Goal: Transaction & Acquisition: Purchase product/service

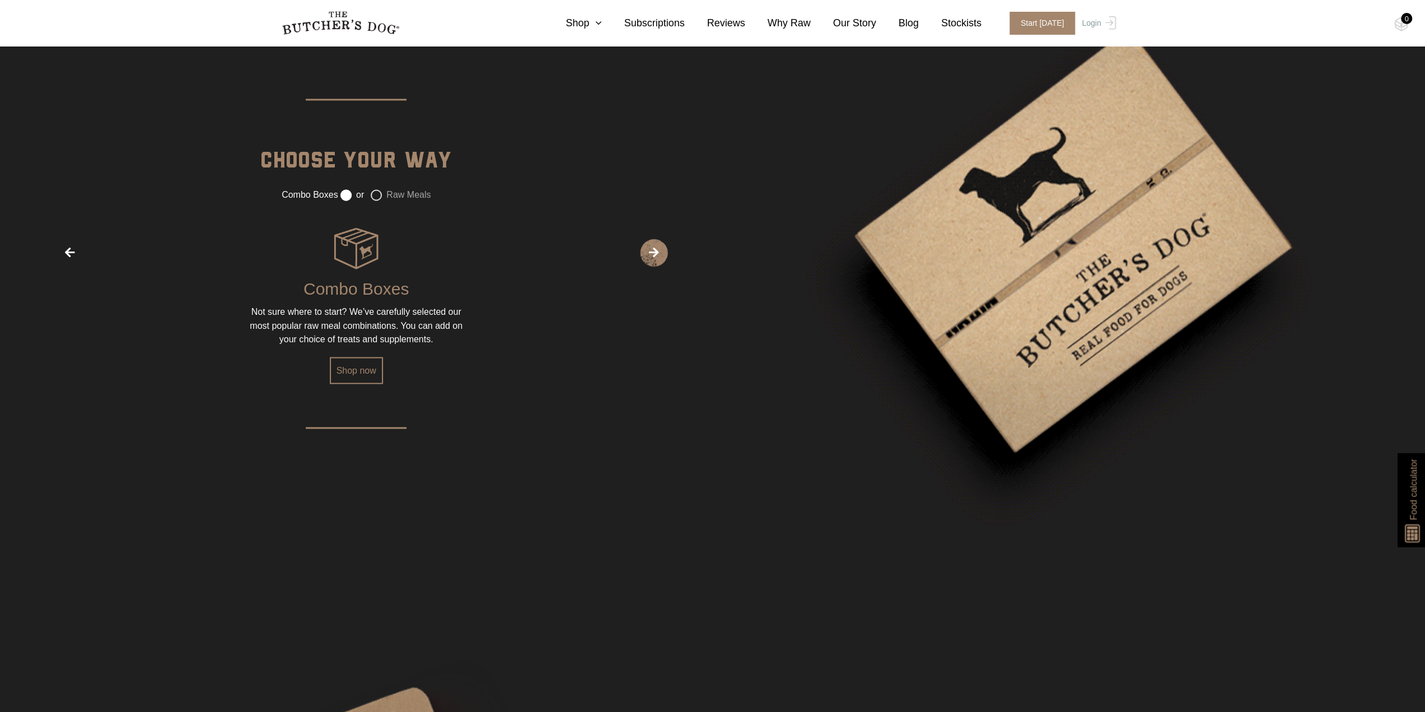
scroll to position [1904, 0]
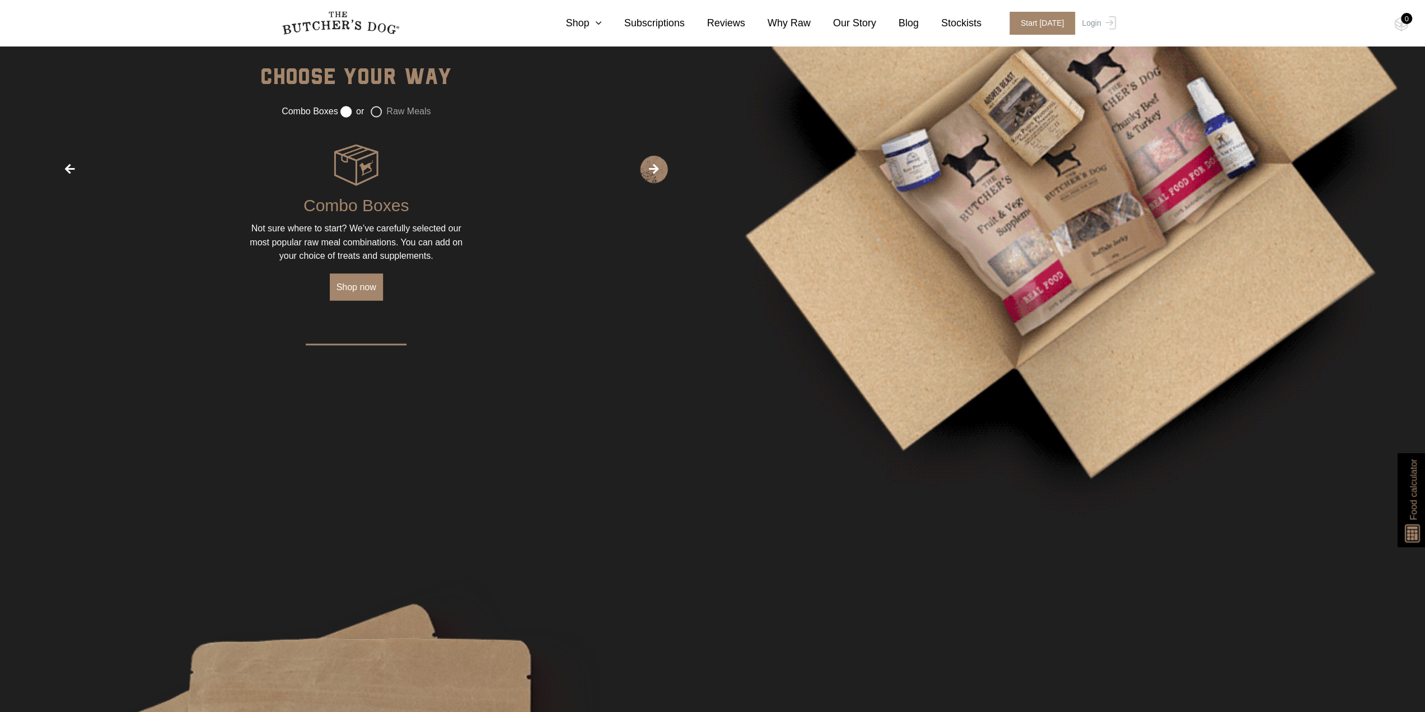
click at [364, 288] on link "Shop now" at bounding box center [356, 286] width 53 height 27
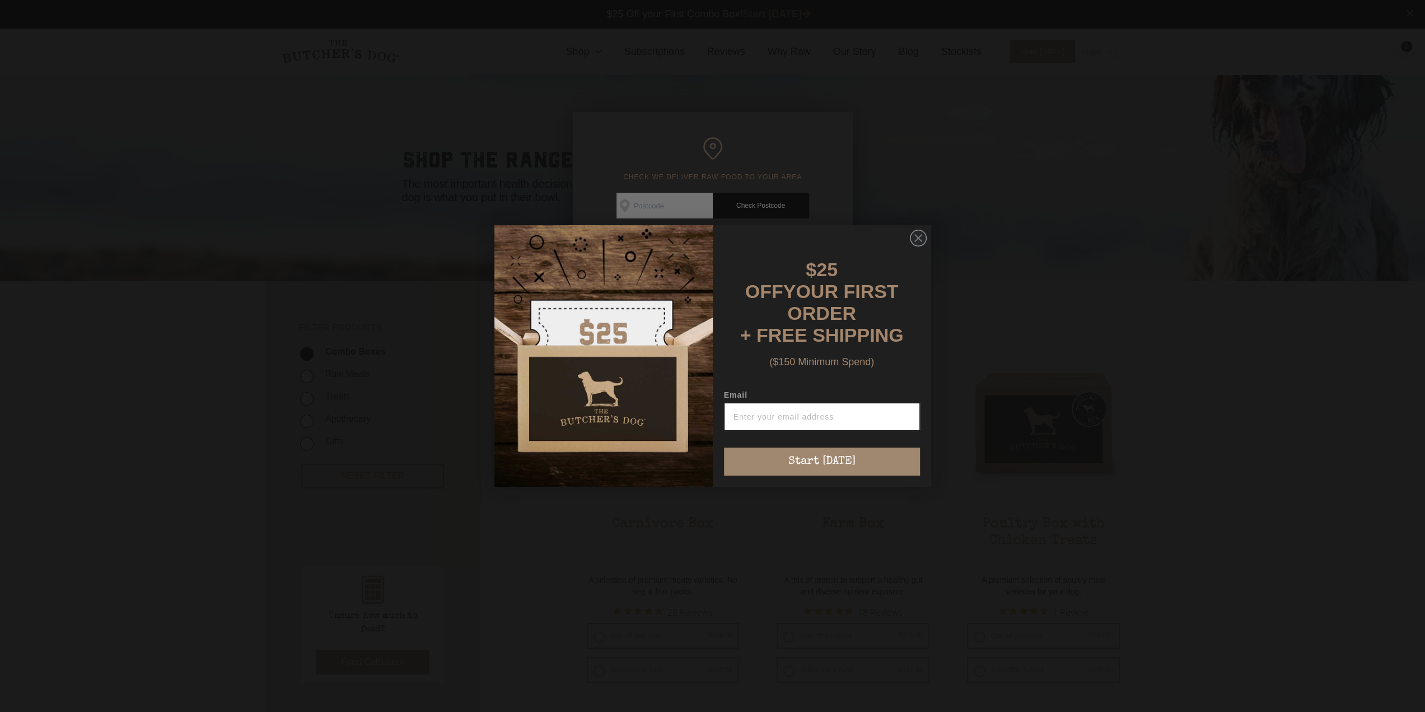
click at [798, 409] on input "Email" at bounding box center [822, 417] width 196 height 28
type input "[EMAIL_ADDRESS][DOMAIN_NAME]"
click at [852, 456] on button "Start [DATE]" at bounding box center [822, 462] width 196 height 28
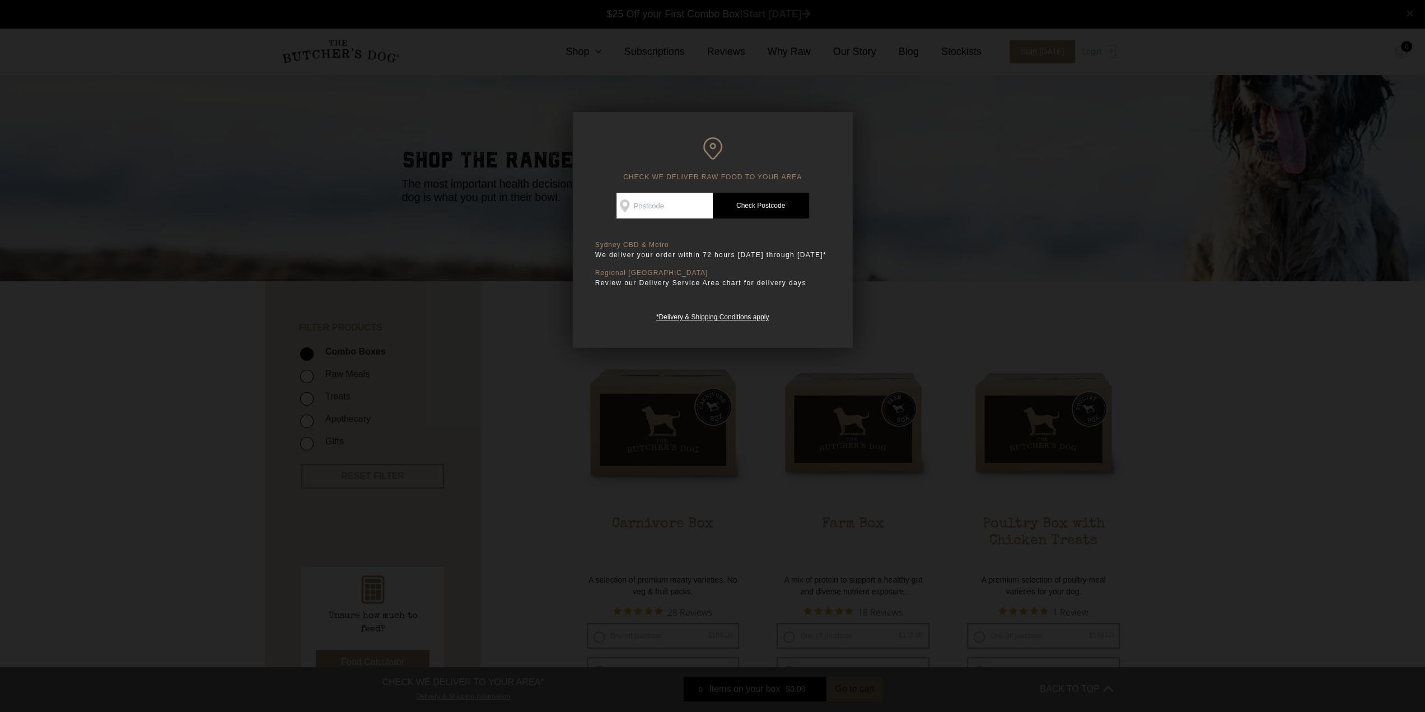
click at [651, 207] on input "Check Availability At" at bounding box center [665, 206] width 96 height 26
type input "4124"
click at [749, 206] on link "Check Postcode" at bounding box center [761, 206] width 96 height 26
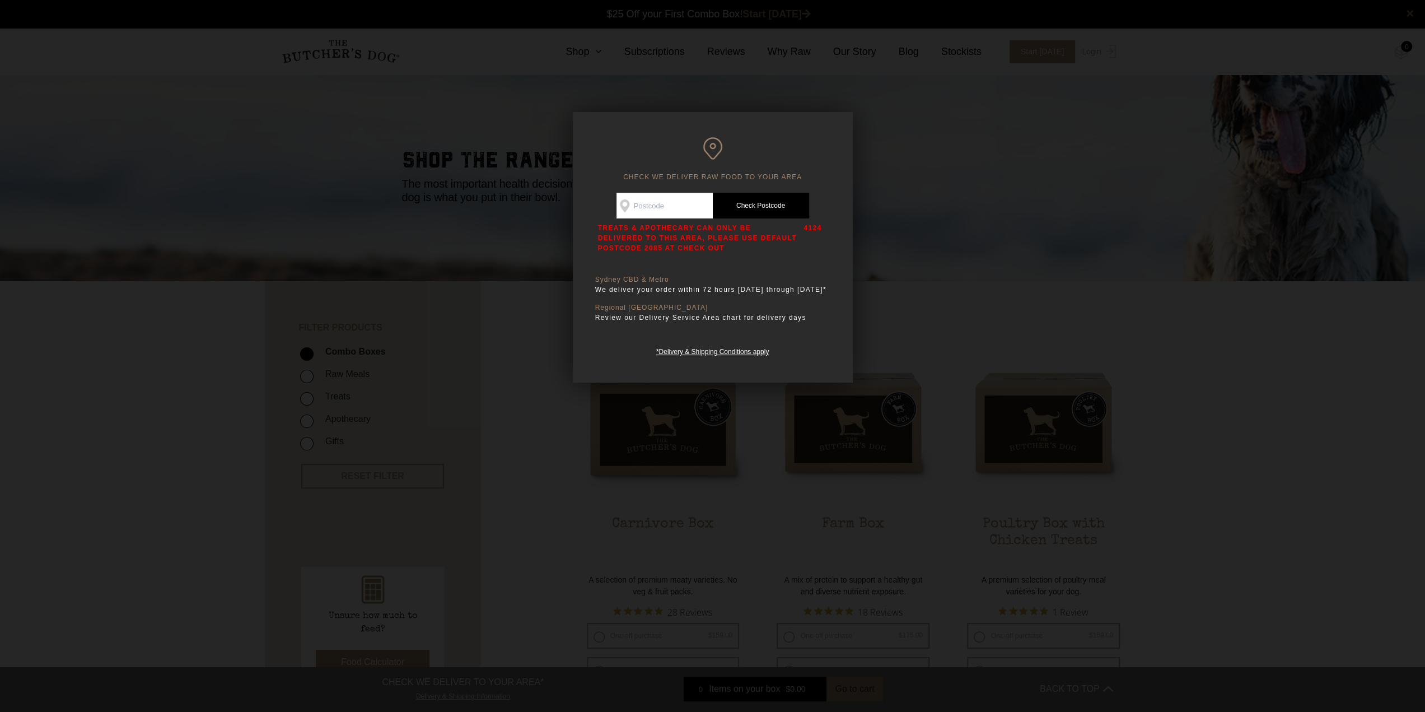
click at [977, 328] on div at bounding box center [712, 356] width 1425 height 712
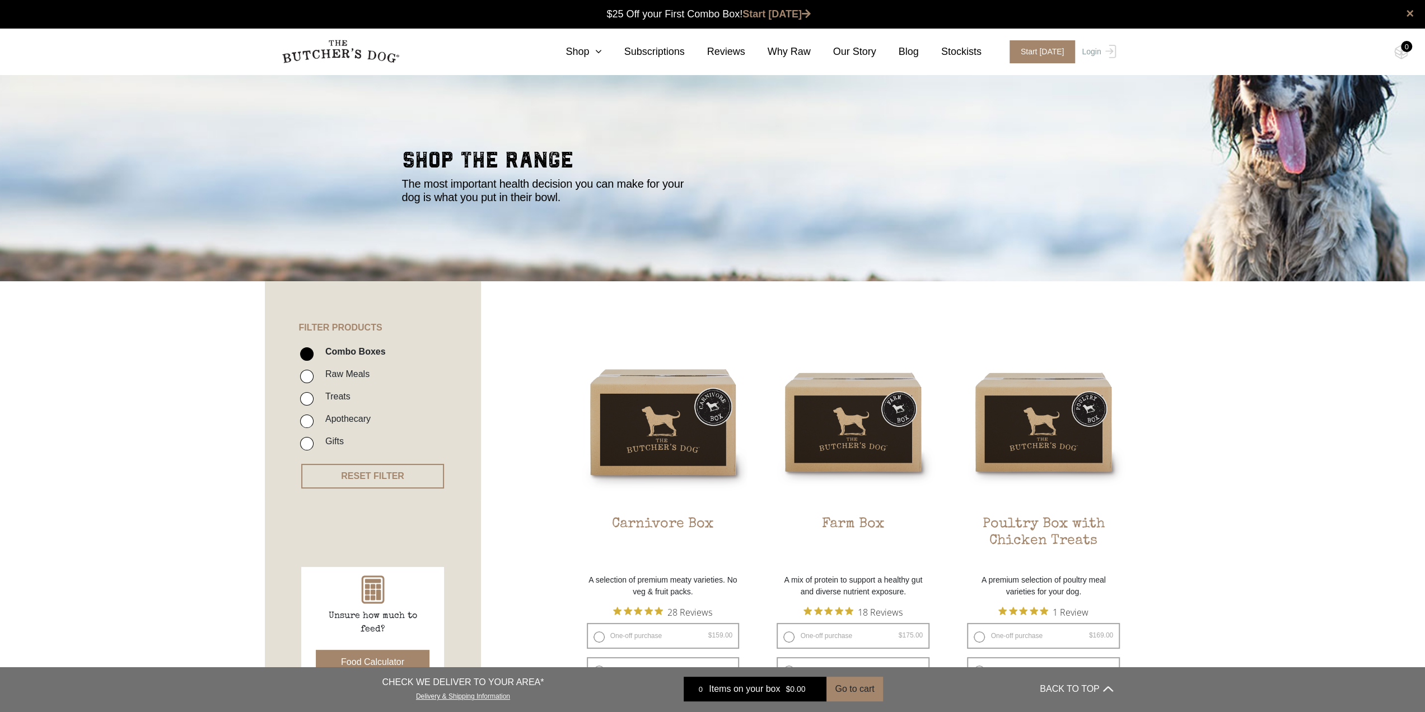
click at [304, 420] on input "Apothecary" at bounding box center [306, 420] width 13 height 13
checkbox input "true"
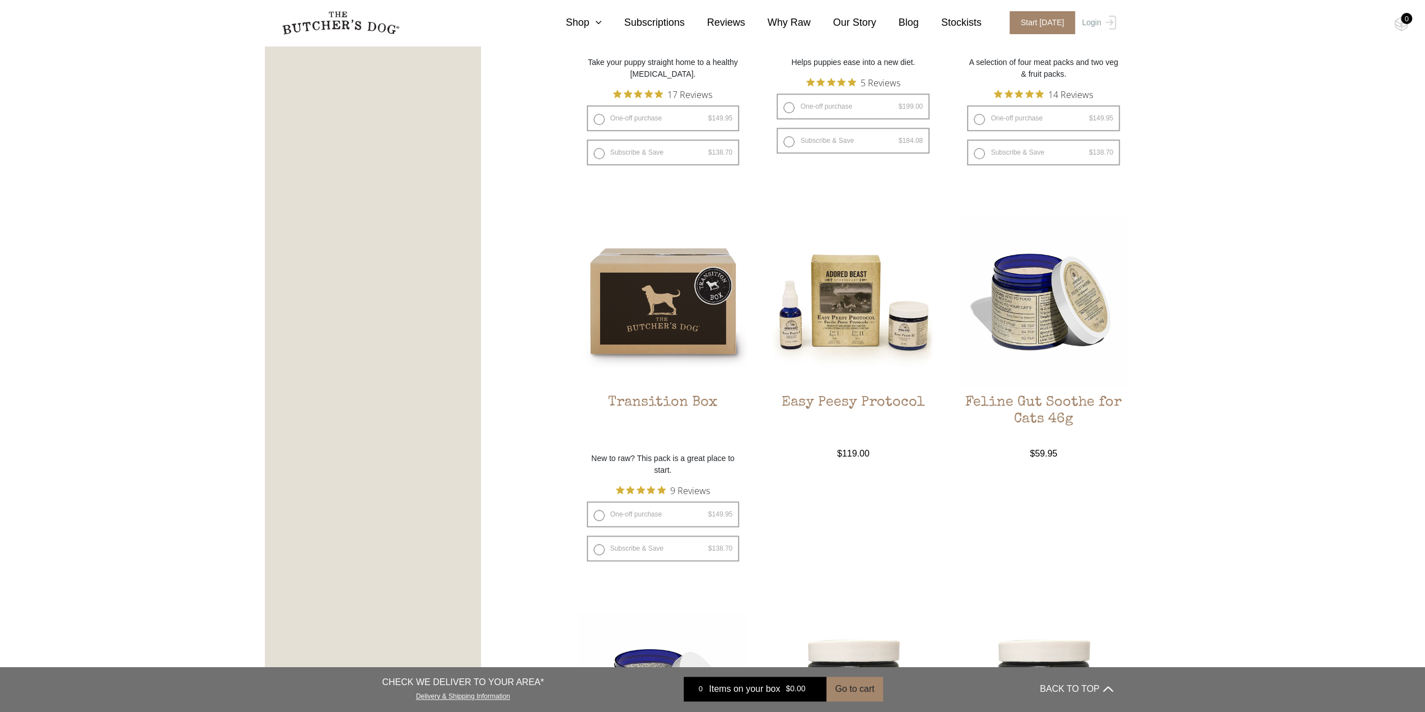
scroll to position [925, 0]
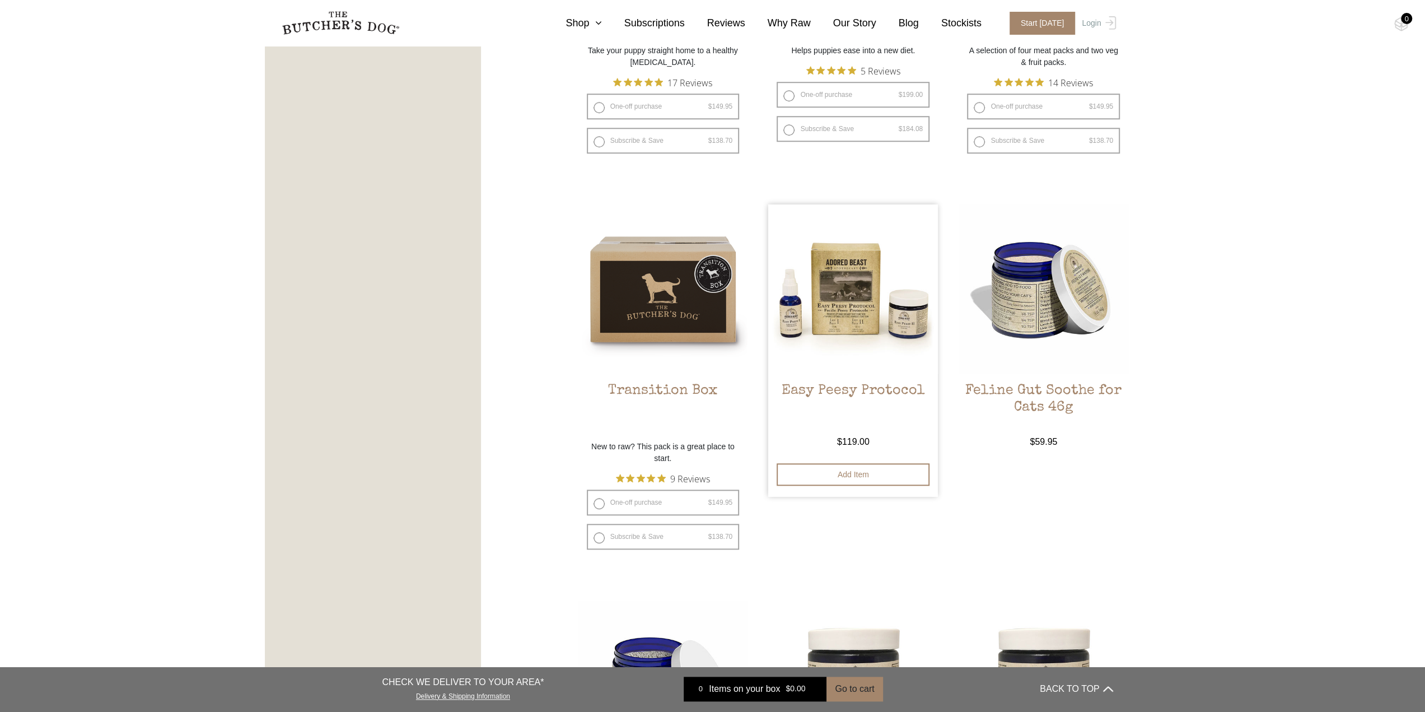
click at [850, 390] on h2 "Easy Peesy Protocol" at bounding box center [853, 409] width 170 height 53
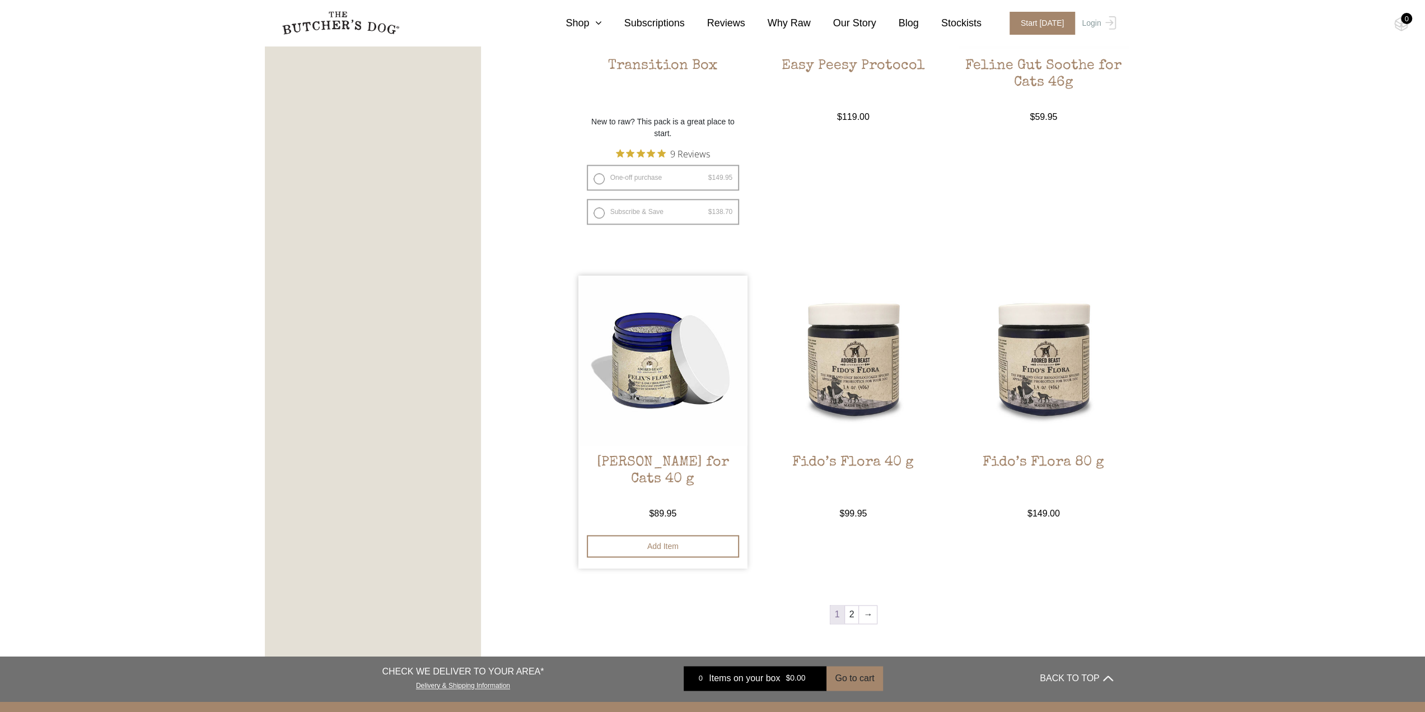
scroll to position [1261, 0]
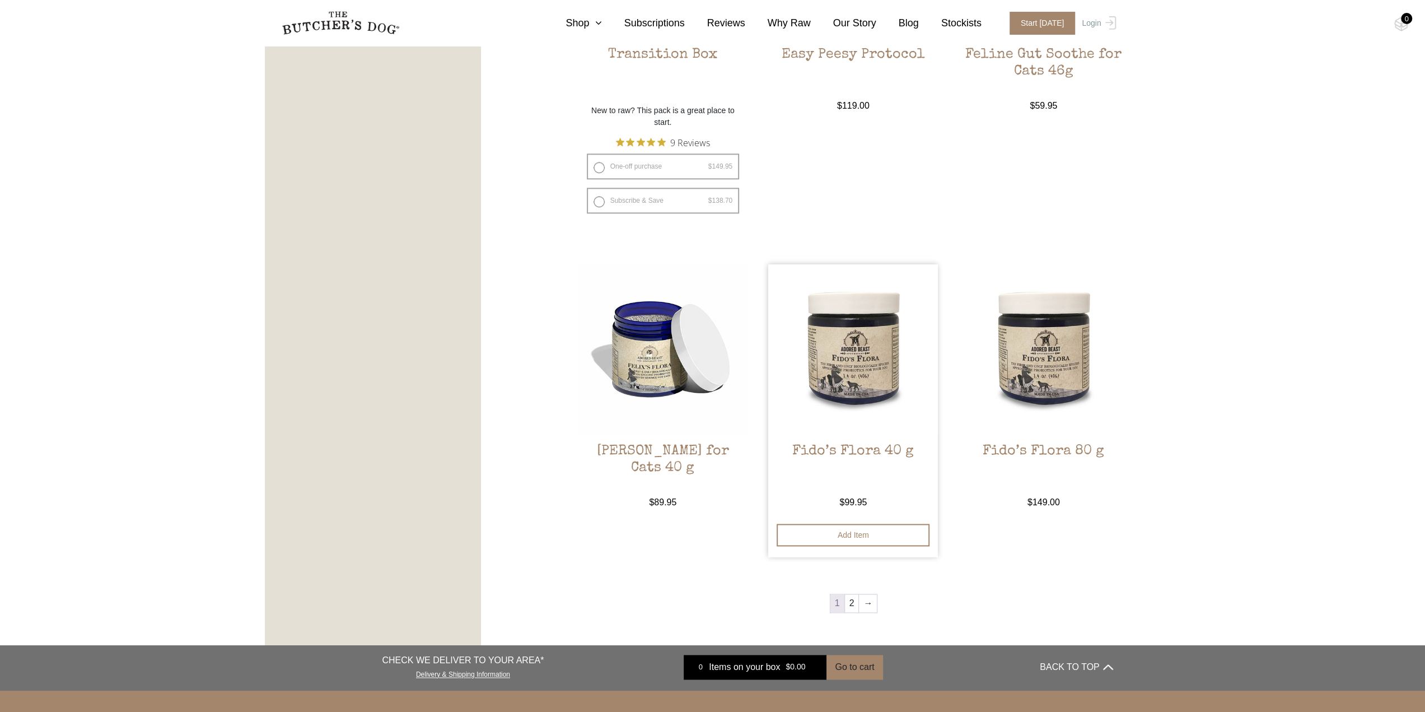
click at [867, 453] on h2 "Fido’s Flora 40 g" at bounding box center [853, 469] width 170 height 53
